Goal: Task Accomplishment & Management: Manage account settings

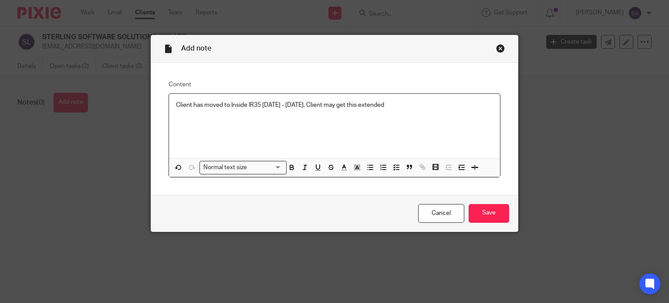
click at [420, 106] on p "Client has moved to Inside IR35 [DATE] - [DATE]. Client may get this extended" at bounding box center [334, 105] width 317 height 9
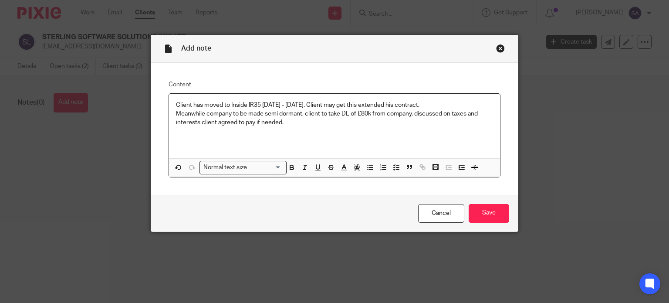
click at [496, 196] on div "Cancel Save" at bounding box center [334, 213] width 367 height 37
click at [492, 213] on input "Save" at bounding box center [489, 213] width 41 height 19
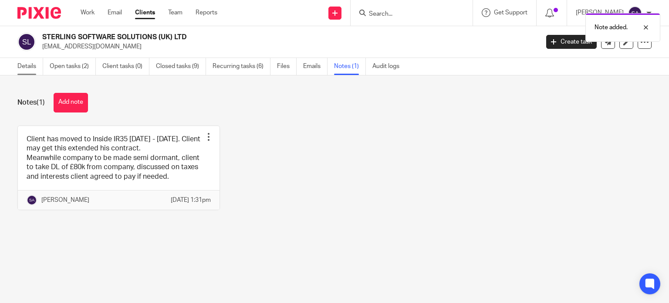
click at [33, 63] on link "Details" at bounding box center [30, 66] width 26 height 17
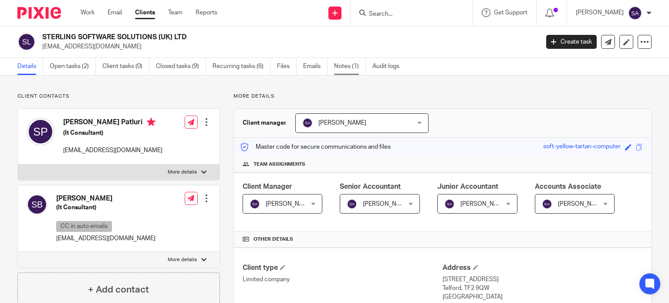
click at [338, 64] on link "Notes (1)" at bounding box center [350, 66] width 32 height 17
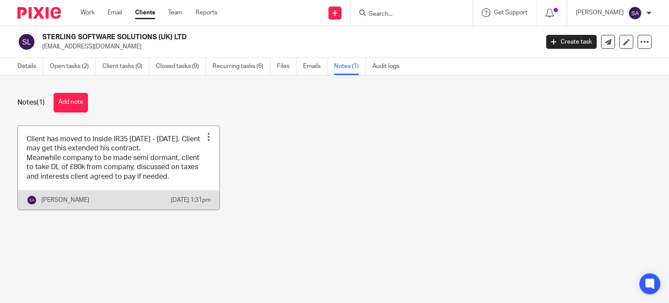
click at [206, 132] on div at bounding box center [208, 136] width 9 height 9
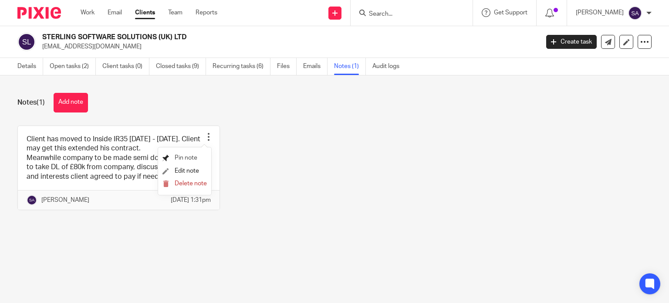
click at [188, 159] on span "Pin note" at bounding box center [186, 158] width 23 height 6
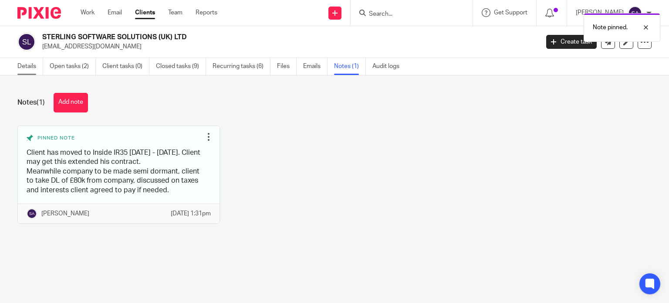
click at [33, 68] on link "Details" at bounding box center [30, 66] width 26 height 17
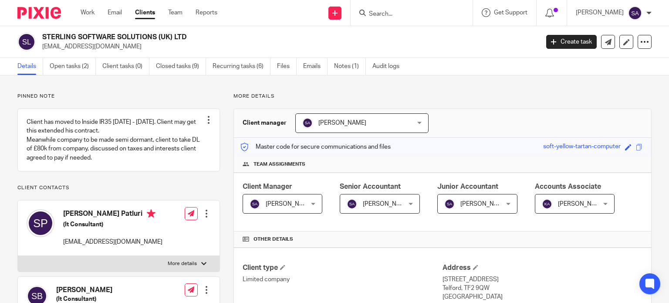
click at [393, 14] on input "Search" at bounding box center [407, 14] width 78 height 8
type input "sitecas"
drag, startPoint x: 423, startPoint y: 18, endPoint x: 328, endPoint y: 10, distance: 95.3
click at [327, 10] on div "Send new email Create task Add client sitecas No results found. Try searching f…" at bounding box center [449, 13] width 439 height 26
